Goal: Information Seeking & Learning: Learn about a topic

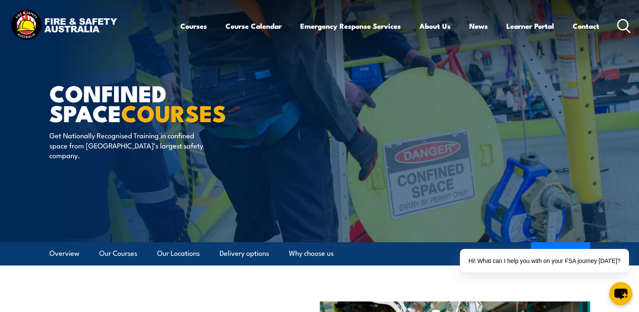
click at [625, 26] on icon at bounding box center [624, 26] width 14 height 14
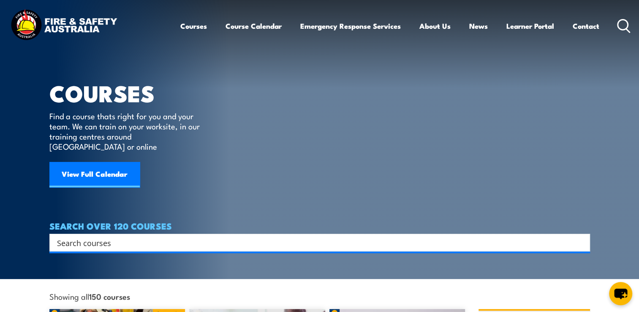
click at [69, 236] on input "Search input" at bounding box center [314, 242] width 514 height 13
type input "boots"
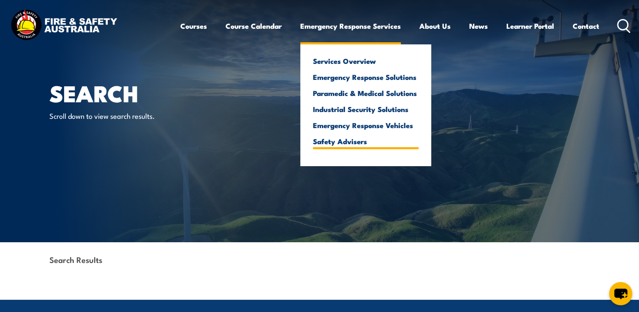
click at [343, 144] on link "Safety Advisers" at bounding box center [366, 141] width 106 height 8
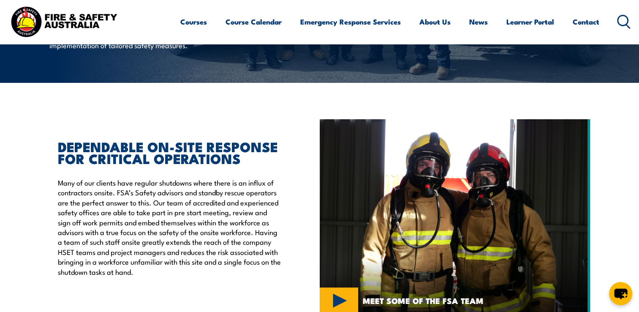
scroll to position [45, 0]
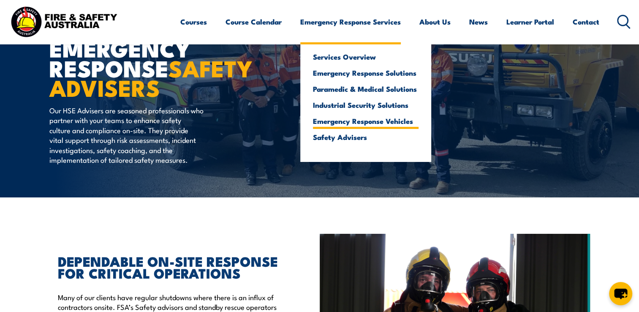
click at [353, 121] on link "Emergency Response Vehicles" at bounding box center [366, 121] width 106 height 8
